Goal: Task Accomplishment & Management: Use online tool/utility

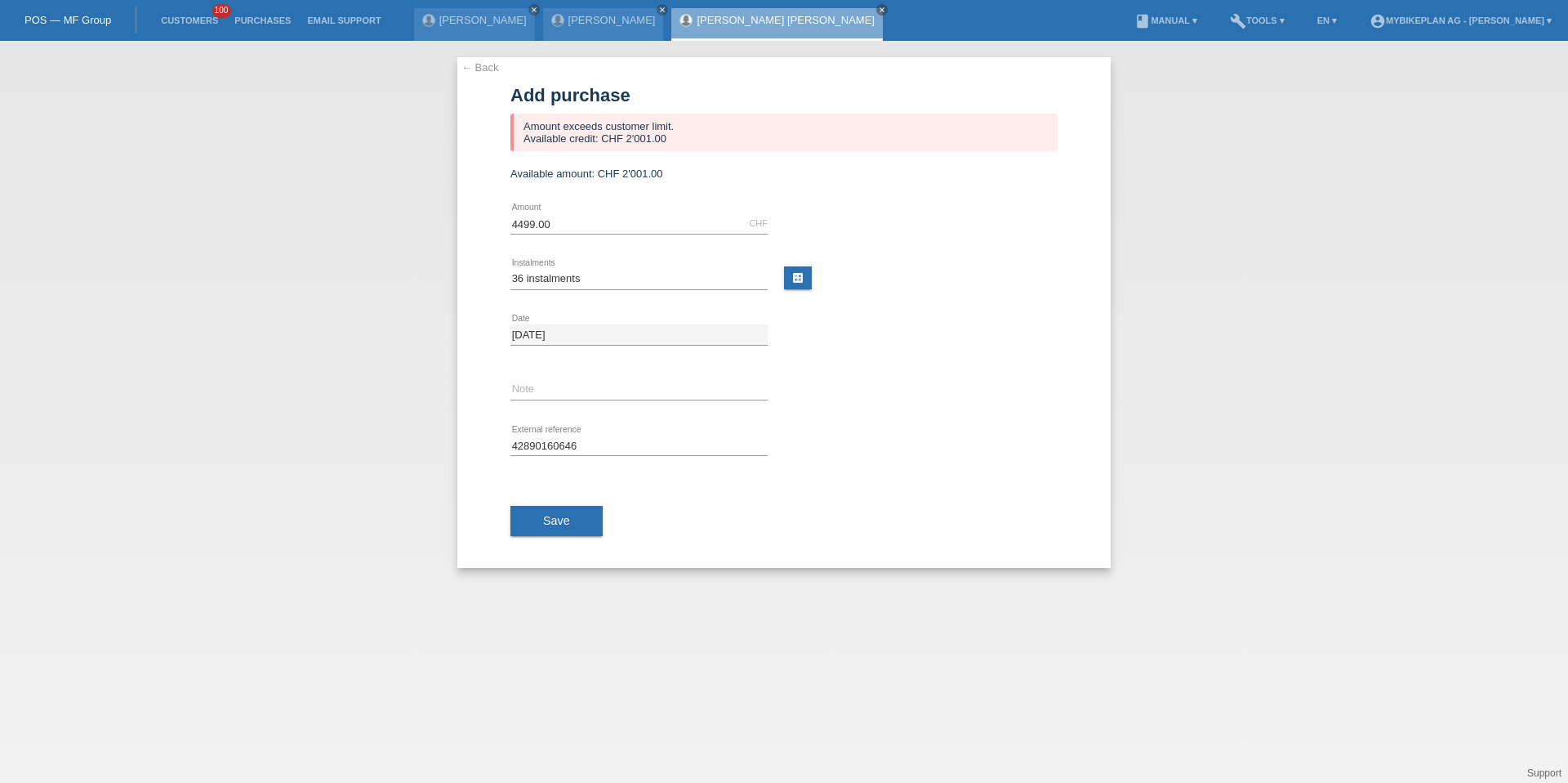
select select "487"
click at [188, 18] on link "Customers" at bounding box center [189, 20] width 73 height 10
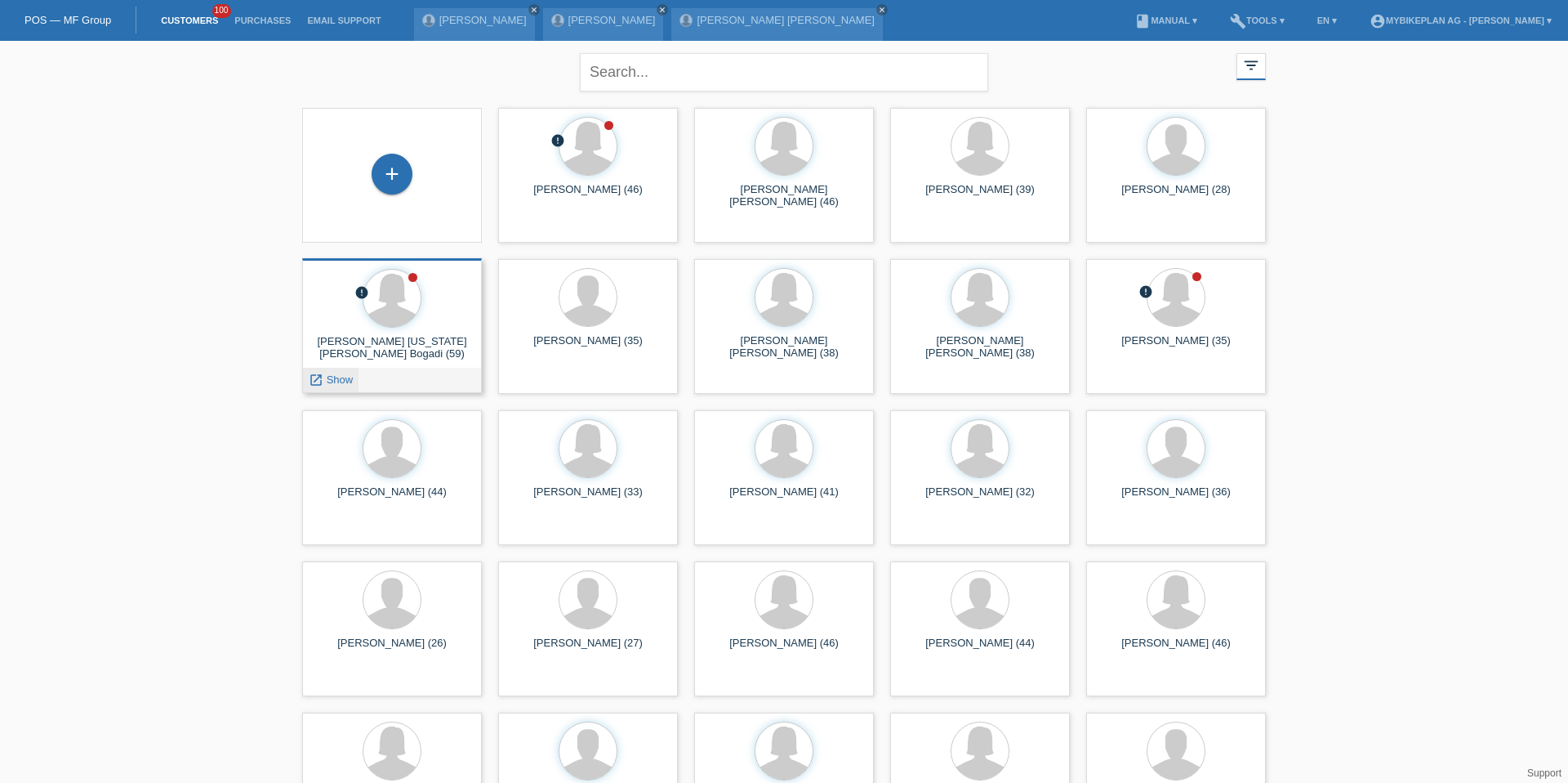
click at [342, 376] on span "Show" at bounding box center [340, 380] width 27 height 13
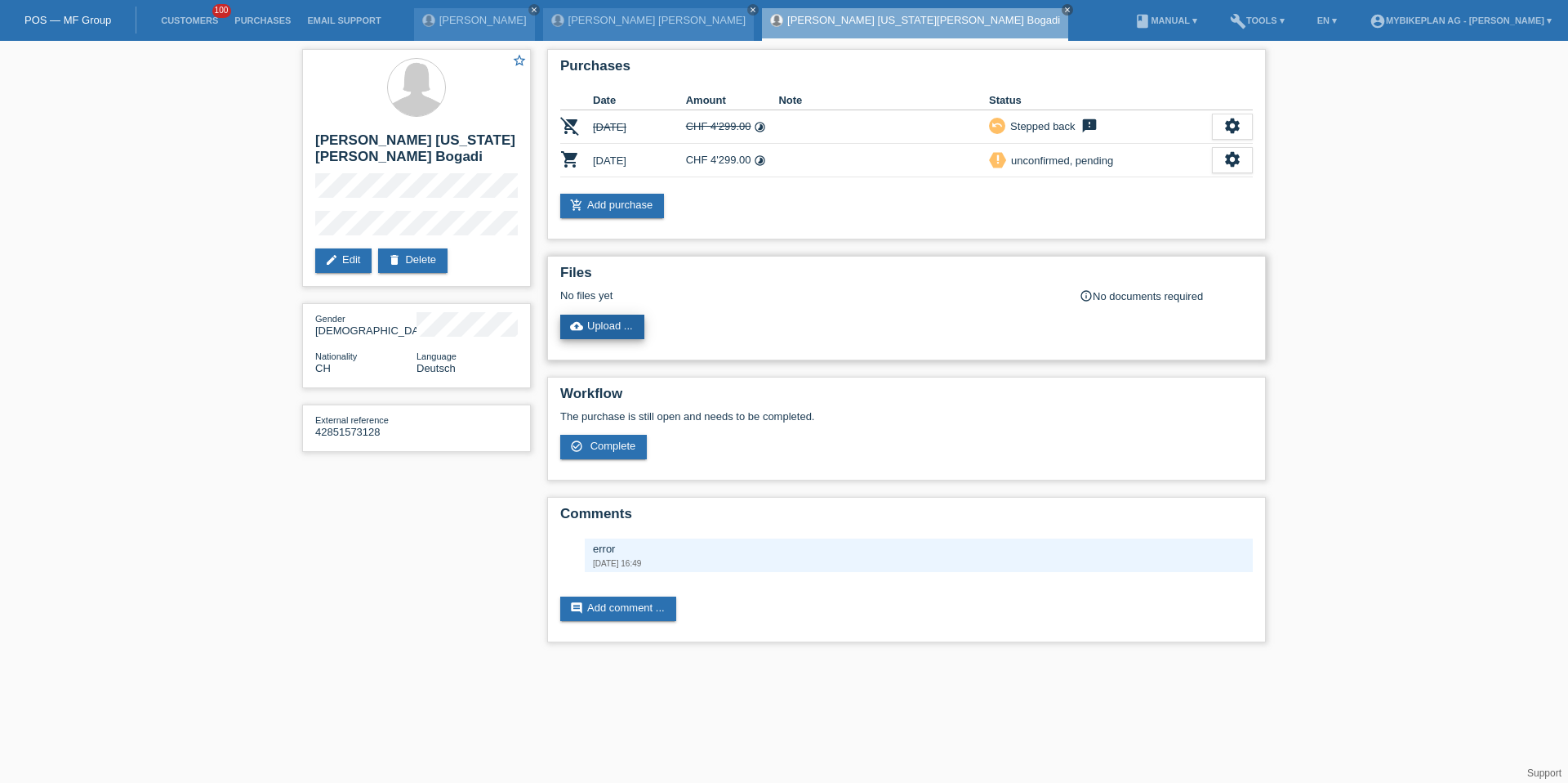
click at [632, 330] on link "cloud_upload Upload ..." at bounding box center [603, 327] width 84 height 24
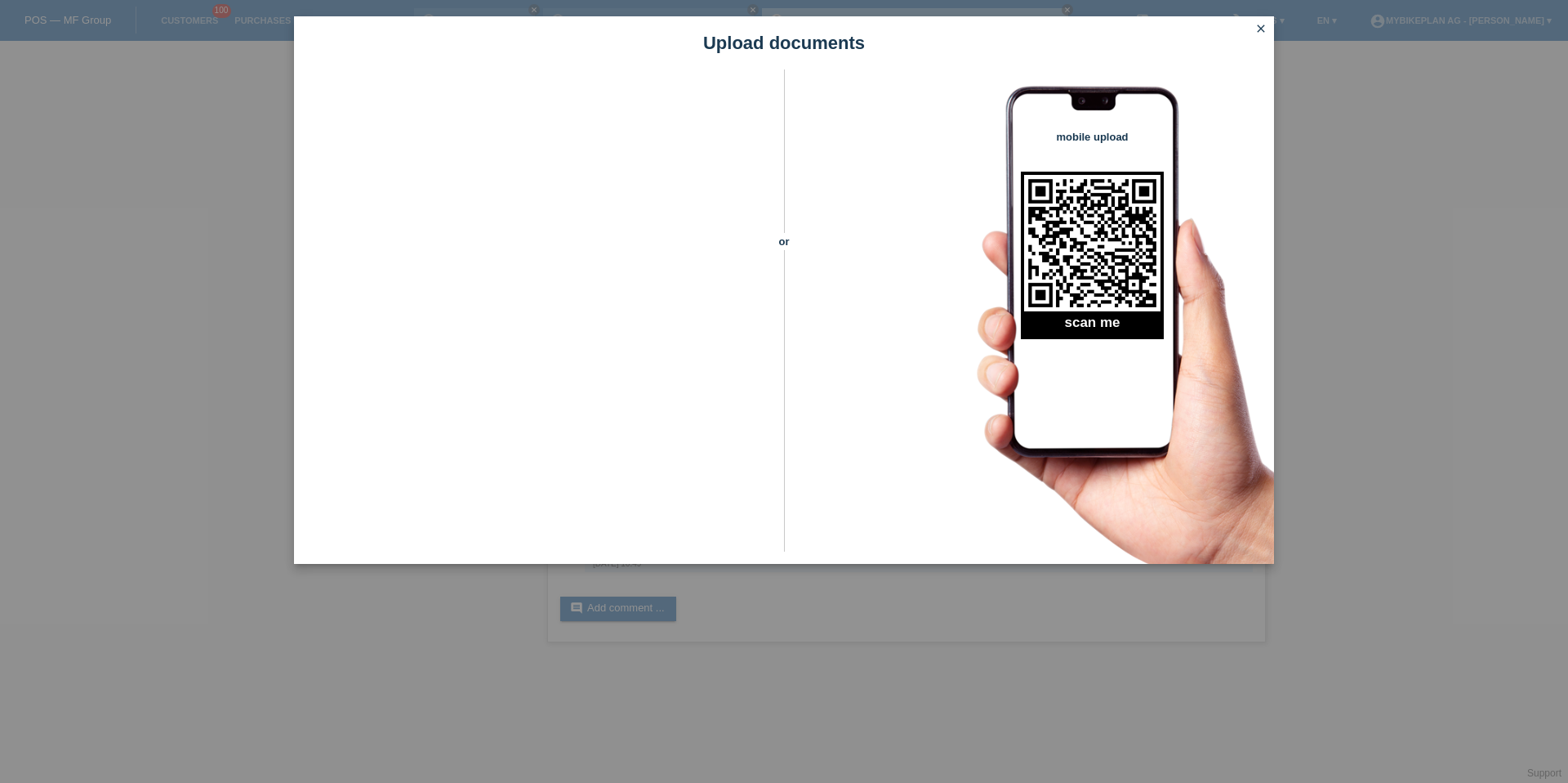
click at [895, 160] on div "or mobile upload scan me" at bounding box center [784, 316] width 981 height 494
click at [1260, 28] on icon "close" at bounding box center [1262, 29] width 13 height 13
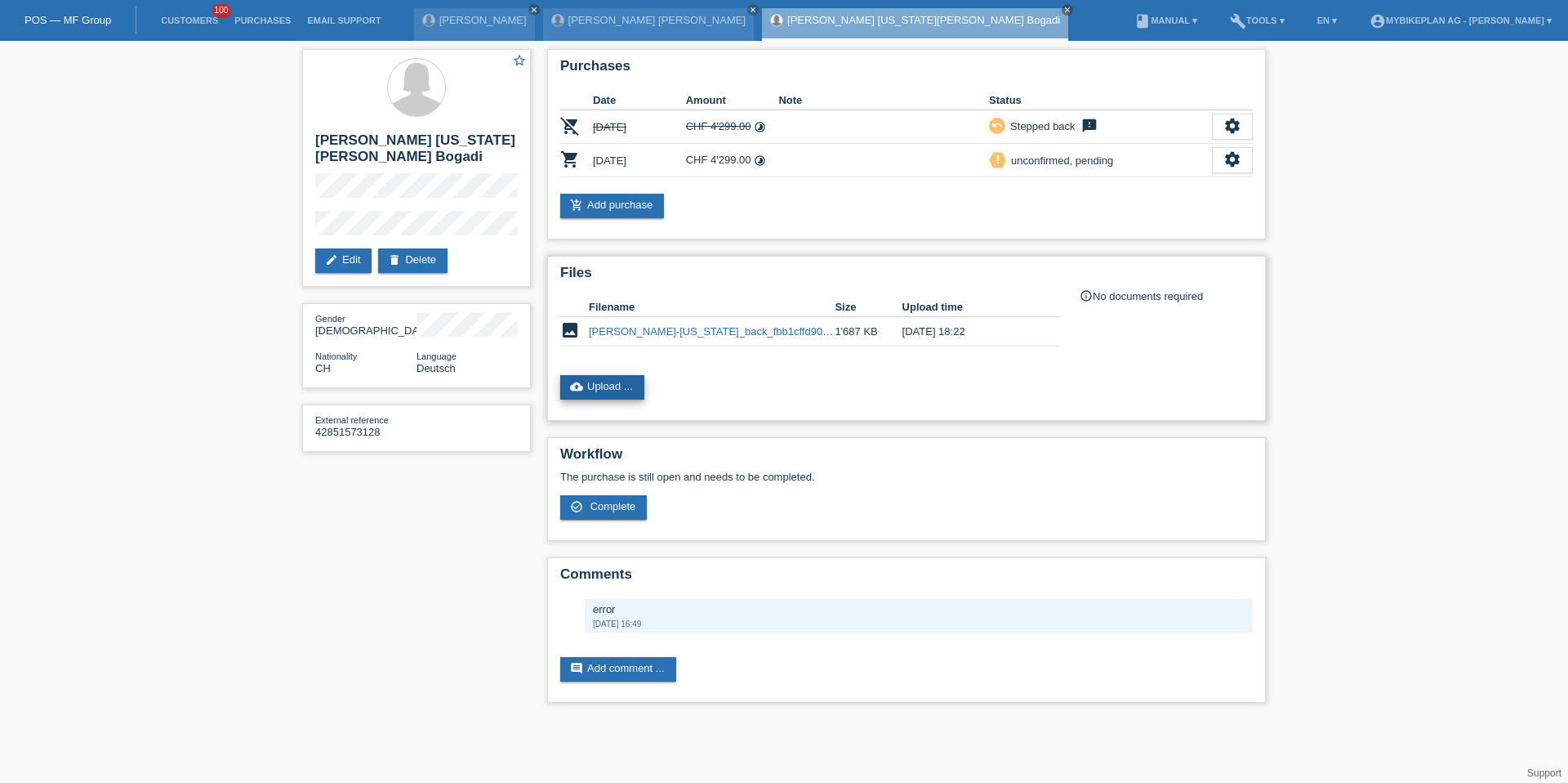
click at [607, 385] on link "cloud_upload Upload ..." at bounding box center [603, 386] width 84 height 24
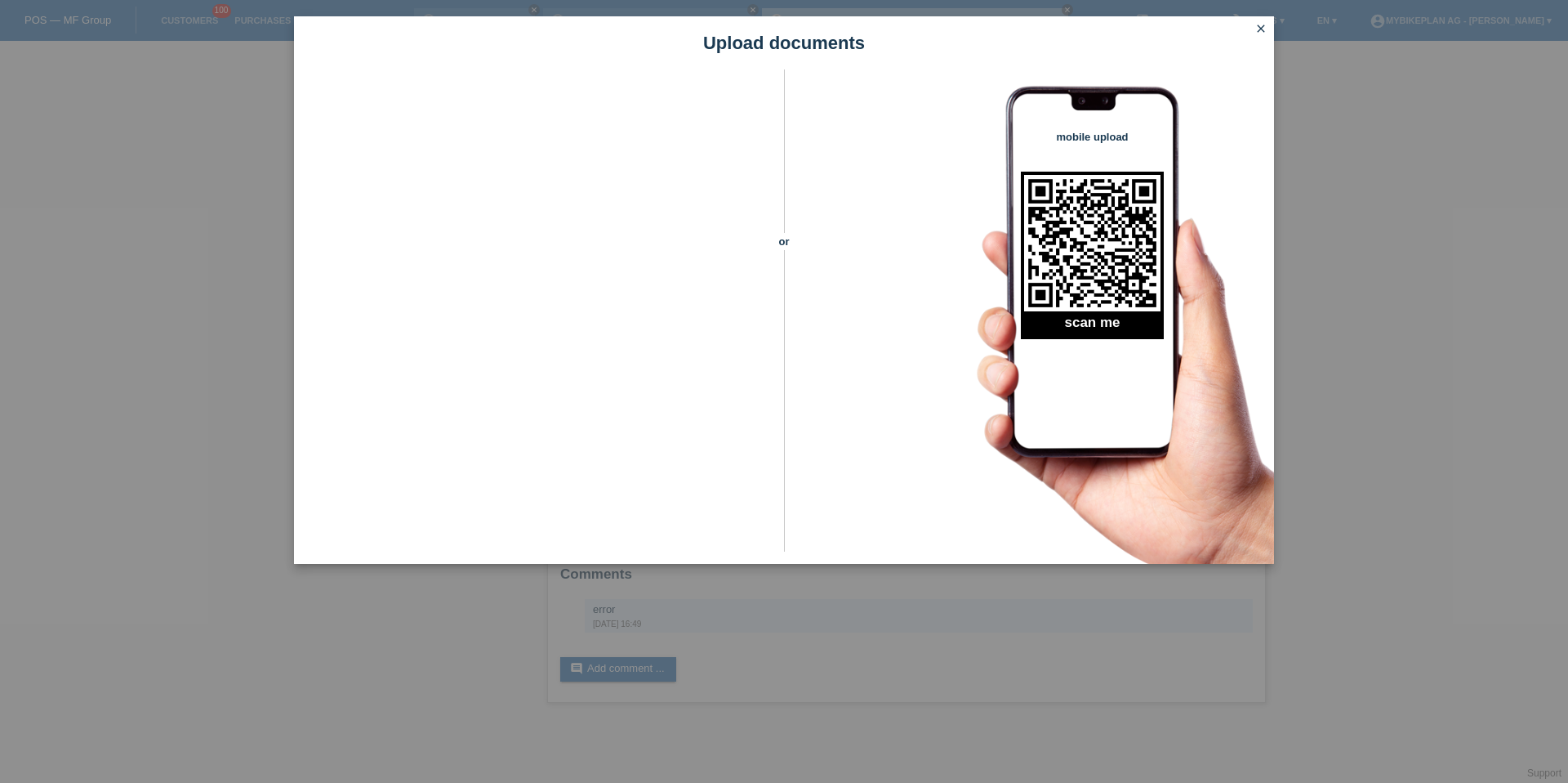
click at [289, 568] on div "Upload documents or mobile upload scan me close" at bounding box center [784, 392] width 1568 height 783
click at [1261, 27] on icon "close" at bounding box center [1262, 29] width 13 height 13
